Goal: Task Accomplishment & Management: Complete application form

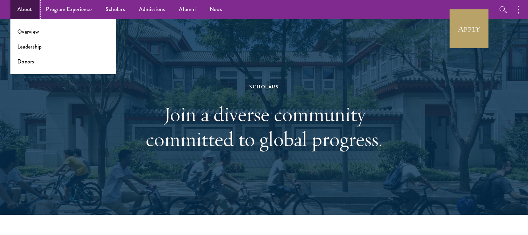
click at [29, 4] on link "About" at bounding box center [24, 9] width 28 height 19
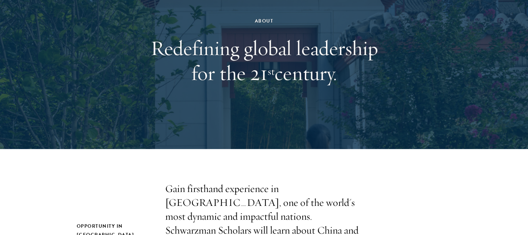
scroll to position [178, 0]
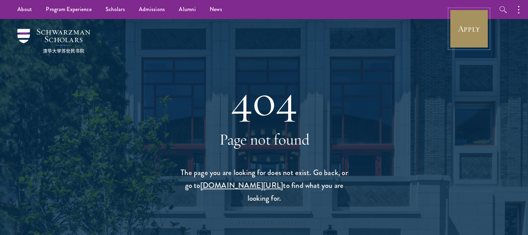
click at [466, 34] on link "Apply" at bounding box center [469, 28] width 39 height 39
click at [458, 20] on link "Apply" at bounding box center [469, 28] width 39 height 39
